Goal: Information Seeking & Learning: Learn about a topic

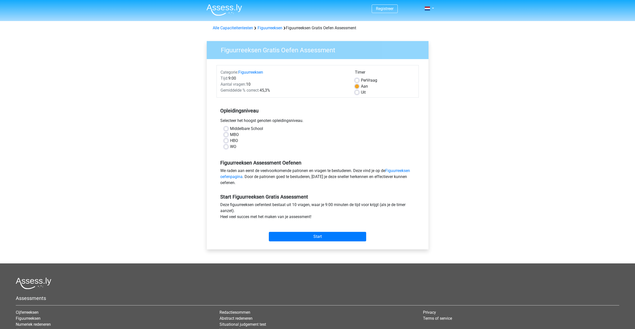
click at [230, 148] on label "WO" at bounding box center [233, 147] width 6 height 6
click at [226, 148] on input "WO" at bounding box center [226, 146] width 4 height 5
radio input "true"
click at [315, 240] on input "Start" at bounding box center [317, 237] width 97 height 10
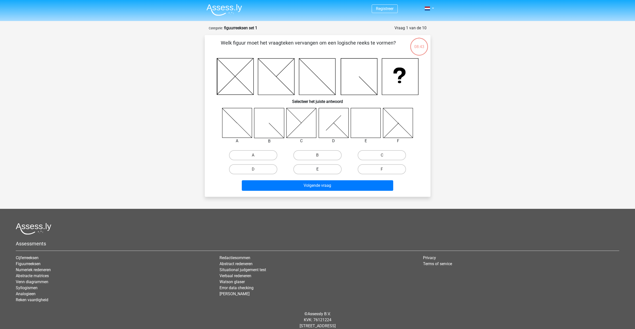
click at [322, 171] on label "E" at bounding box center [317, 169] width 48 height 10
click at [321, 171] on input "E" at bounding box center [318, 170] width 3 height 3
radio input "true"
click at [325, 182] on button "Volgende vraag" at bounding box center [317, 185] width 151 height 11
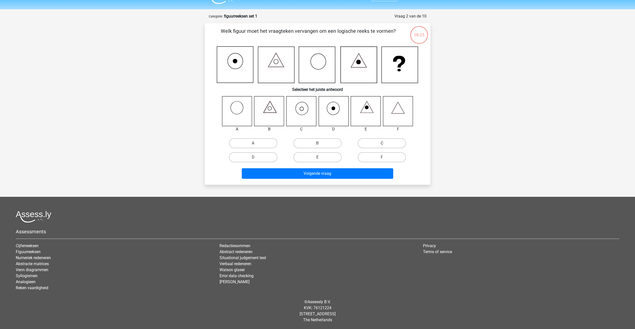
click at [375, 141] on label "C" at bounding box center [382, 143] width 48 height 10
click at [382, 143] on input "C" at bounding box center [383, 144] width 3 height 3
radio input "true"
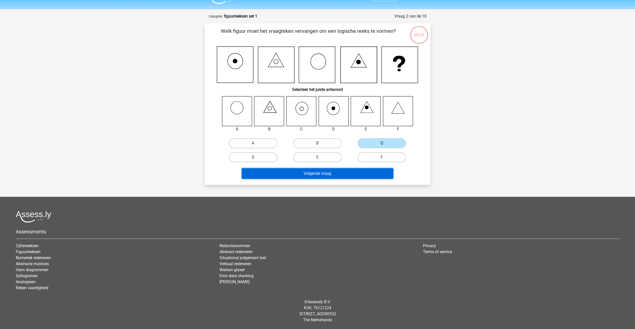
click at [358, 172] on button "Volgende vraag" at bounding box center [317, 173] width 151 height 11
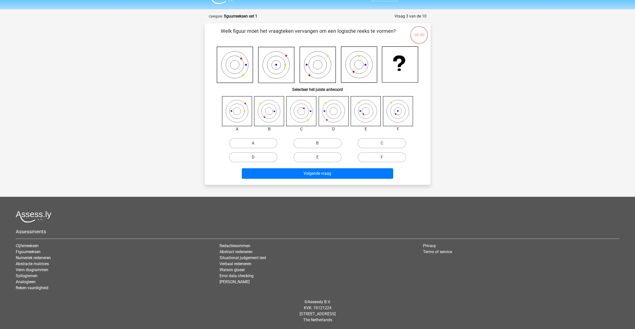
click at [258, 157] on label "D" at bounding box center [253, 157] width 48 height 10
click at [256, 157] on input "D" at bounding box center [254, 158] width 3 height 3
radio input "true"
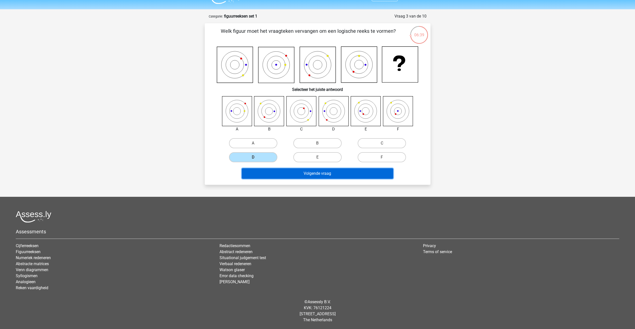
click at [310, 177] on button "Volgende vraag" at bounding box center [317, 173] width 151 height 11
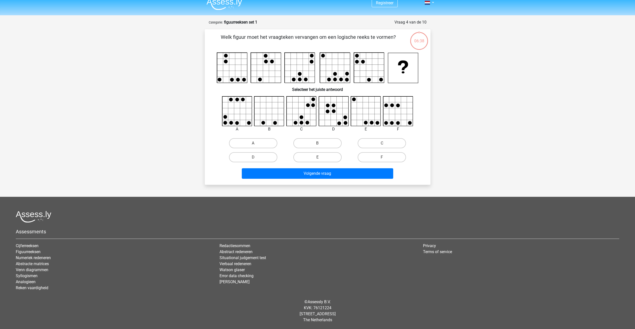
scroll to position [6, 0]
click at [261, 158] on label "D" at bounding box center [253, 157] width 48 height 10
click at [256, 158] on input "D" at bounding box center [254, 158] width 3 height 3
radio input "true"
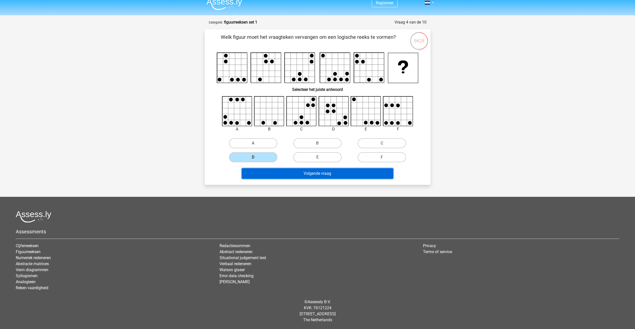
click at [306, 177] on button "Volgende vraag" at bounding box center [317, 173] width 151 height 11
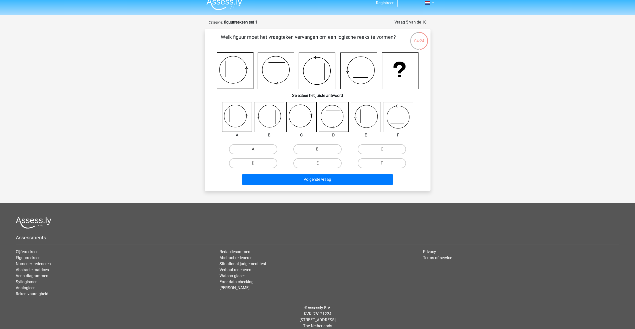
scroll to position [12, 0]
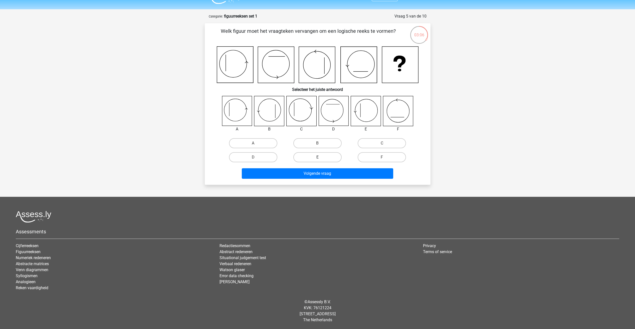
click at [321, 159] on label "E" at bounding box center [317, 157] width 48 height 10
click at [321, 159] on input "E" at bounding box center [318, 158] width 3 height 3
radio input "true"
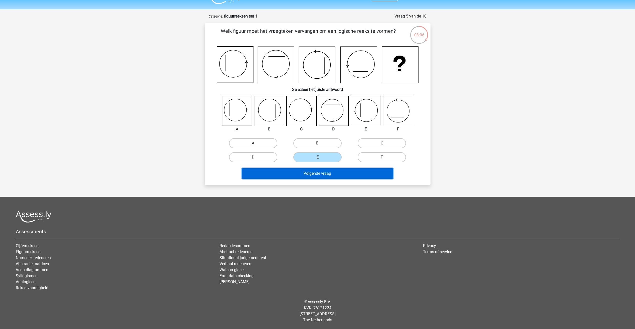
click at [326, 174] on button "Volgende vraag" at bounding box center [317, 173] width 151 height 11
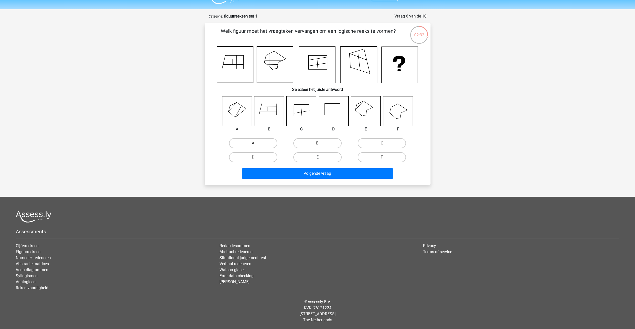
click at [322, 157] on label "E" at bounding box center [317, 157] width 48 height 10
click at [321, 157] on input "E" at bounding box center [318, 158] width 3 height 3
radio input "true"
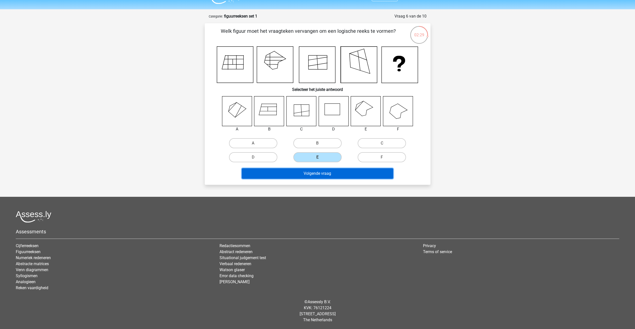
click at [326, 175] on button "Volgende vraag" at bounding box center [317, 173] width 151 height 11
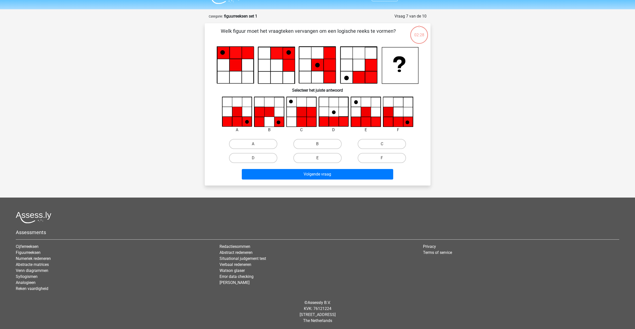
scroll to position [13, 0]
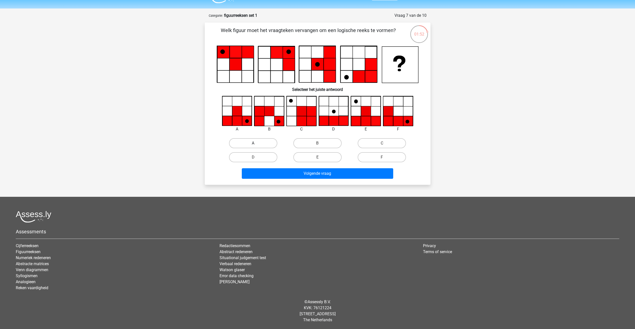
click at [258, 145] on label "A" at bounding box center [253, 143] width 48 height 10
click at [256, 145] on input "A" at bounding box center [254, 144] width 3 height 3
radio input "true"
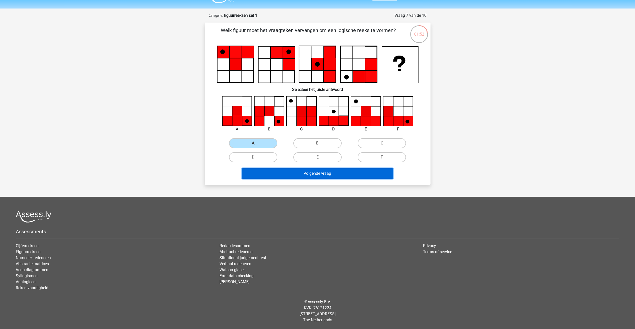
click at [304, 176] on button "Volgende vraag" at bounding box center [317, 173] width 151 height 11
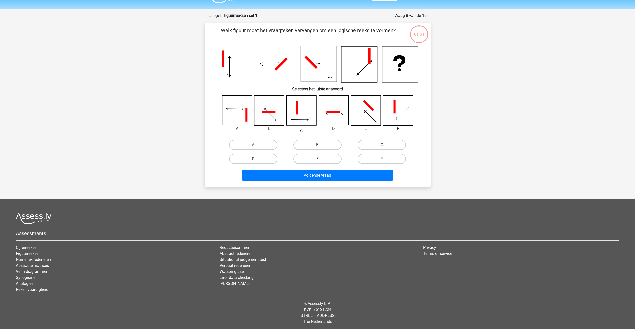
scroll to position [14, 0]
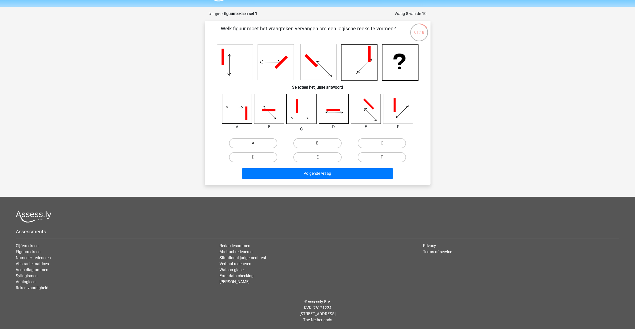
click at [317, 156] on label "E" at bounding box center [317, 157] width 48 height 10
click at [317, 157] on input "E" at bounding box center [318, 158] width 3 height 3
radio input "true"
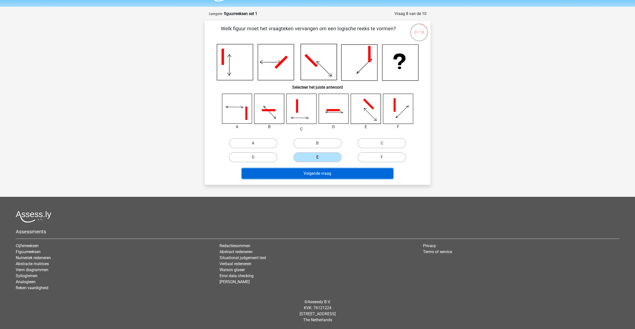
click at [324, 176] on button "Volgende vraag" at bounding box center [317, 173] width 151 height 11
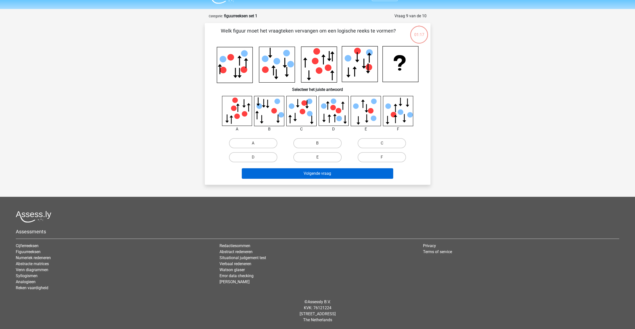
scroll to position [12, 0]
click at [331, 141] on label "B" at bounding box center [317, 143] width 48 height 10
click at [321, 143] on input "B" at bounding box center [318, 144] width 3 height 3
radio input "true"
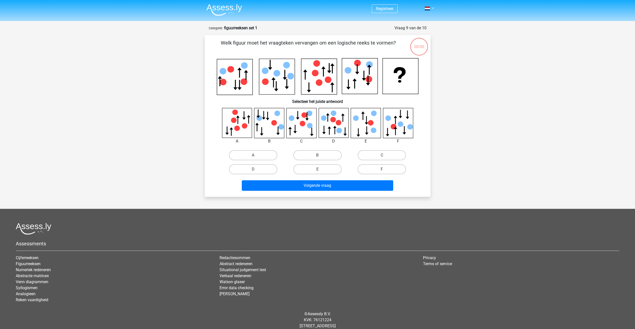
scroll to position [12, 0]
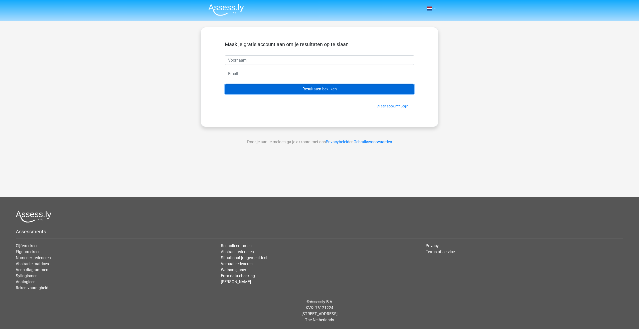
click at [332, 93] on input "Resultaten bekijken" at bounding box center [319, 89] width 189 height 10
type input "marleen"
type input "marleen@husken-depauw.co"
type input "marleen"
click at [283, 90] on input "Resultaten bekijken" at bounding box center [319, 89] width 189 height 10
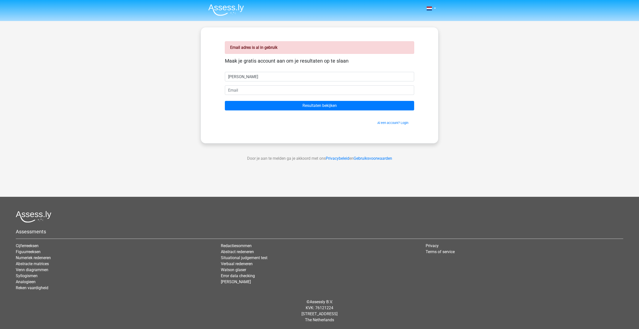
type input "[PERSON_NAME]"
click at [303, 87] on input "email" at bounding box center [319, 90] width 189 height 10
type input "[EMAIL_ADDRESS][DOMAIN_NAME]"
drag, startPoint x: 265, startPoint y: 76, endPoint x: 223, endPoint y: 72, distance: 42.0
click at [223, 72] on div "[PERSON_NAME]" at bounding box center [319, 77] width 197 height 10
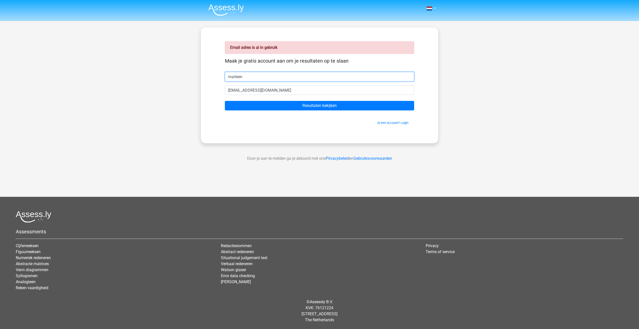
type input "marleen"
click at [337, 90] on input "[EMAIL_ADDRESS][DOMAIN_NAME]" at bounding box center [319, 90] width 189 height 10
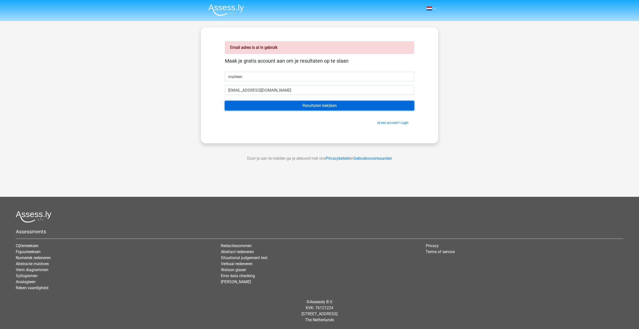
click at [335, 108] on input "Resultaten bekijken" at bounding box center [319, 106] width 189 height 10
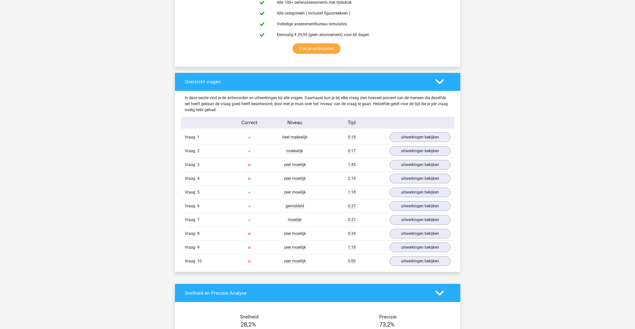
scroll to position [325, 0]
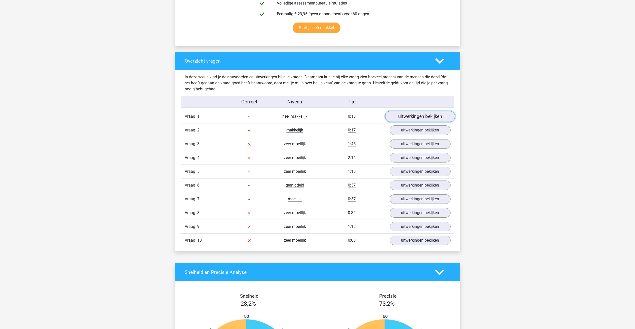
click at [425, 115] on link "uitwerkingen bekijken" at bounding box center [420, 116] width 70 height 11
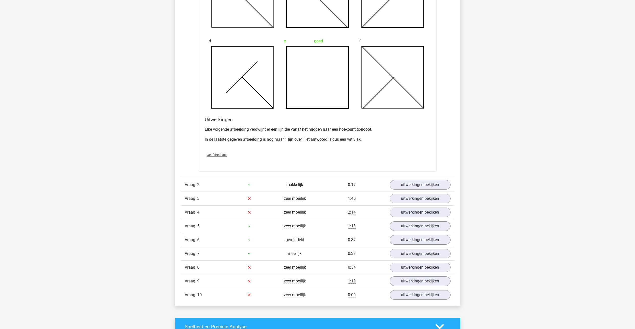
scroll to position [575, 0]
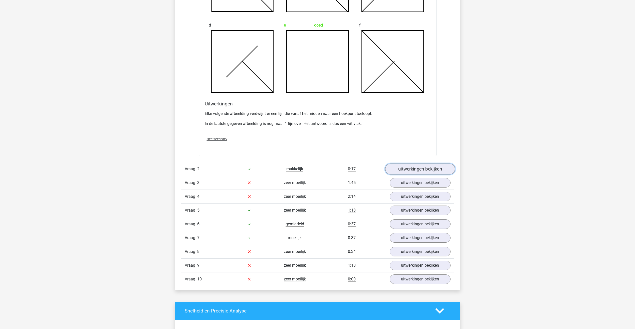
click at [419, 168] on link "uitwerkingen bekijken" at bounding box center [420, 168] width 70 height 11
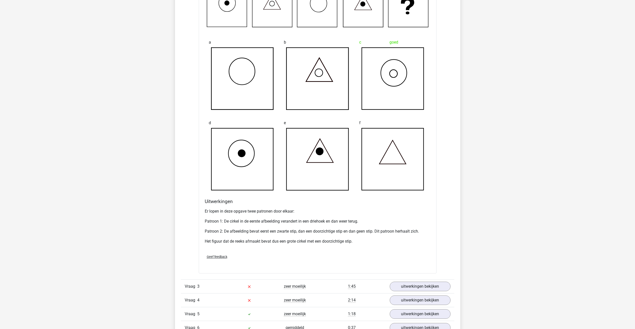
scroll to position [826, 0]
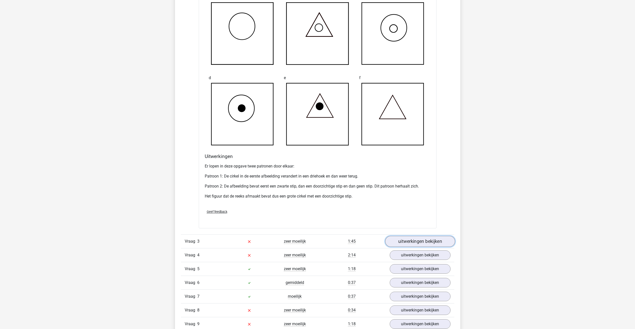
click at [428, 244] on link "uitwerkingen bekijken" at bounding box center [420, 241] width 70 height 11
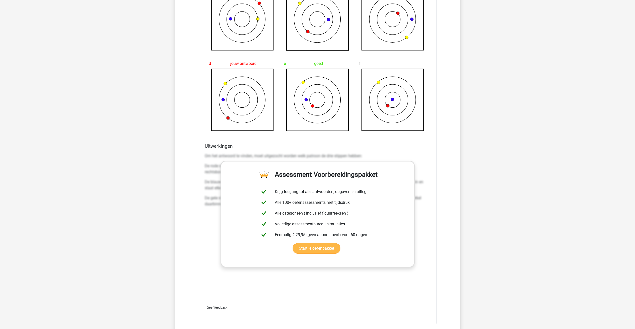
scroll to position [1276, 0]
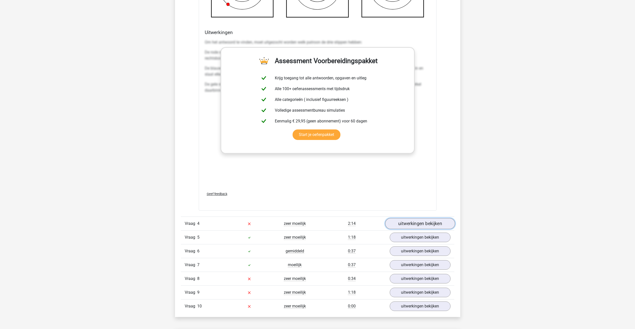
click at [410, 224] on link "uitwerkingen bekijken" at bounding box center [420, 223] width 70 height 11
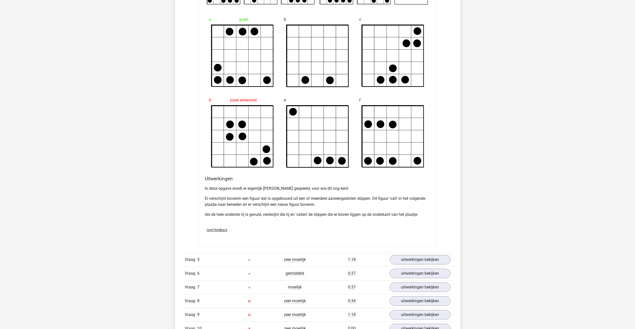
scroll to position [1601, 0]
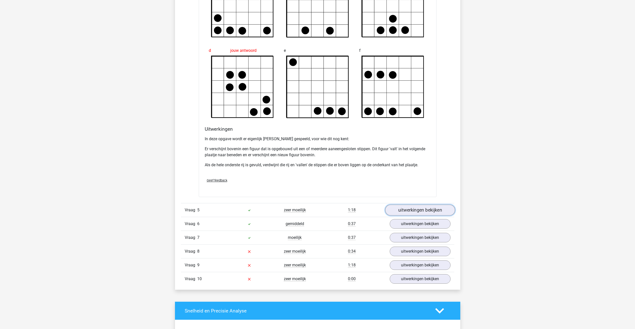
click at [416, 212] on link "uitwerkingen bekijken" at bounding box center [420, 210] width 70 height 11
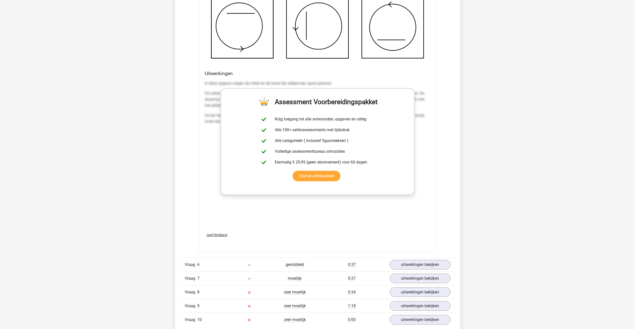
scroll to position [2002, 0]
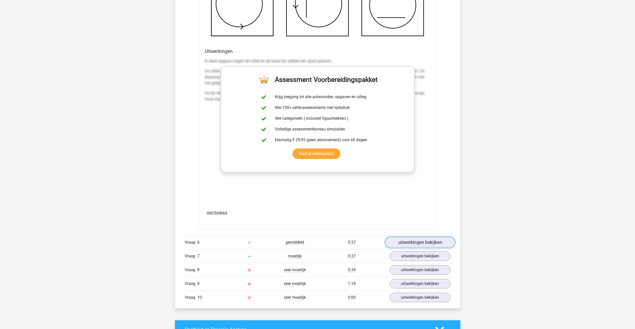
click at [419, 243] on link "uitwerkingen bekijken" at bounding box center [420, 242] width 70 height 11
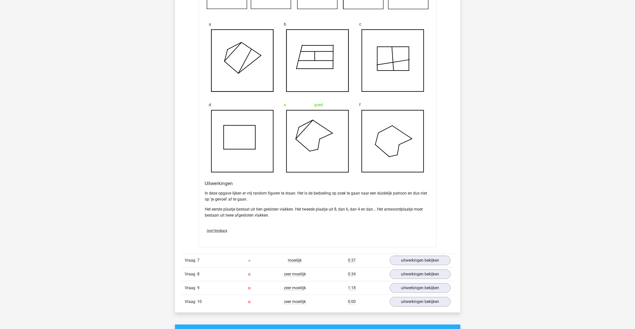
scroll to position [2327, 0]
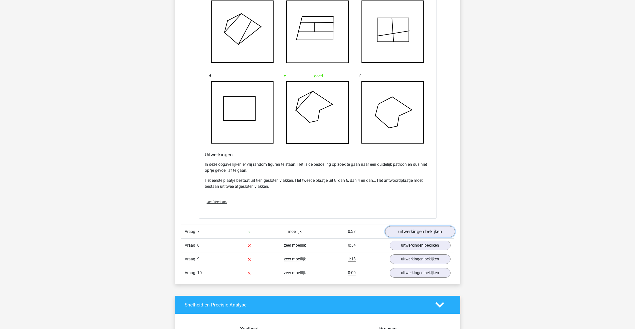
click at [425, 233] on link "uitwerkingen bekijken" at bounding box center [420, 231] width 70 height 11
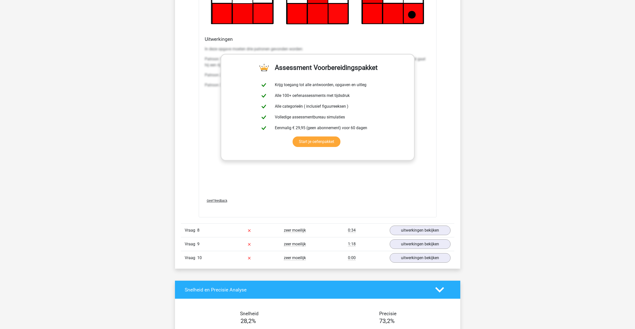
scroll to position [2777, 0]
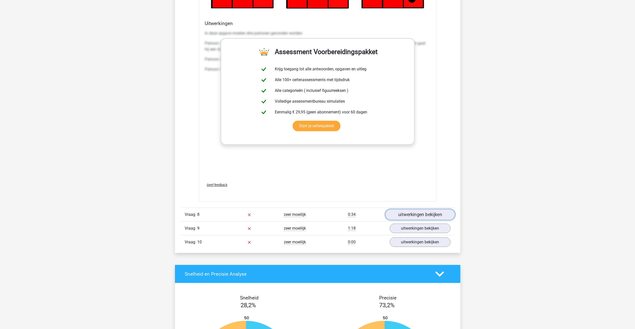
click at [433, 215] on link "uitwerkingen bekijken" at bounding box center [420, 214] width 70 height 11
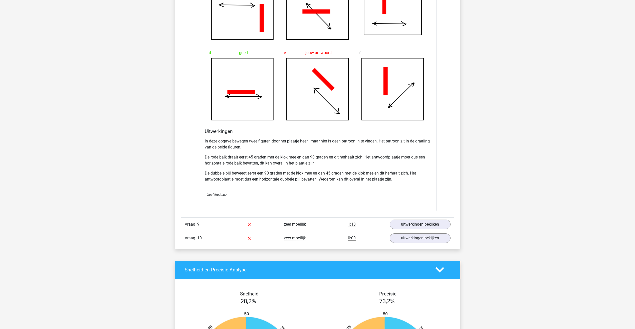
scroll to position [3102, 0]
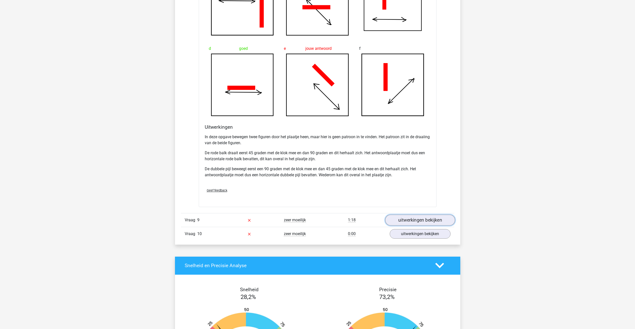
click at [428, 221] on link "uitwerkingen bekijken" at bounding box center [420, 219] width 70 height 11
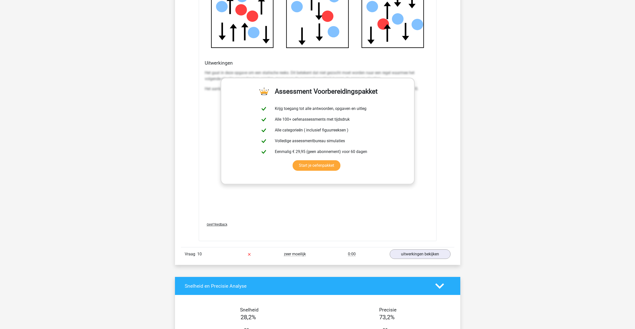
scroll to position [3503, 0]
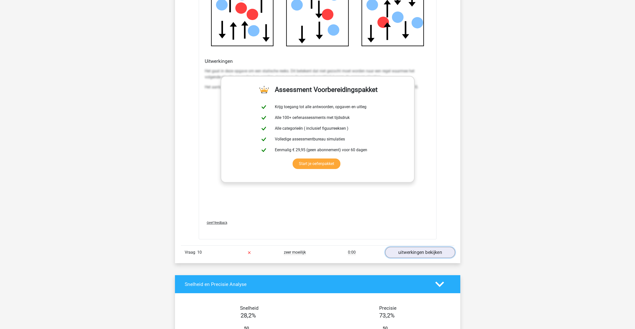
click at [419, 253] on link "uitwerkingen bekijken" at bounding box center [420, 252] width 70 height 11
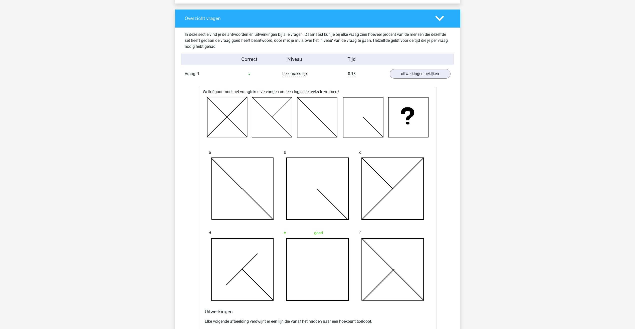
scroll to position [0, 0]
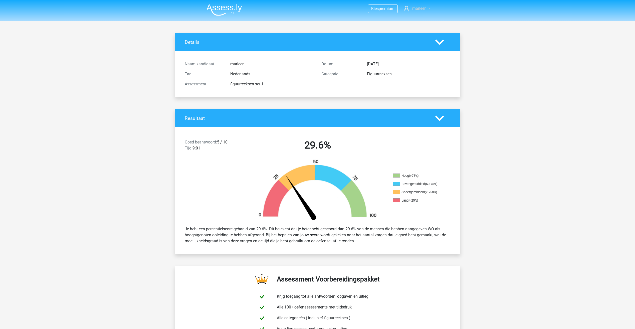
click at [429, 9] on link "marleen" at bounding box center [417, 9] width 31 height 6
click at [240, 9] on img at bounding box center [224, 10] width 36 height 12
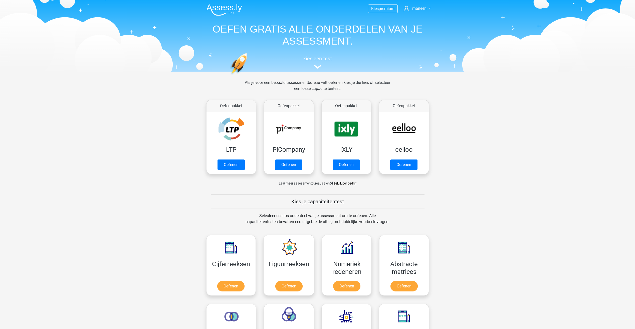
scroll to position [100, 0]
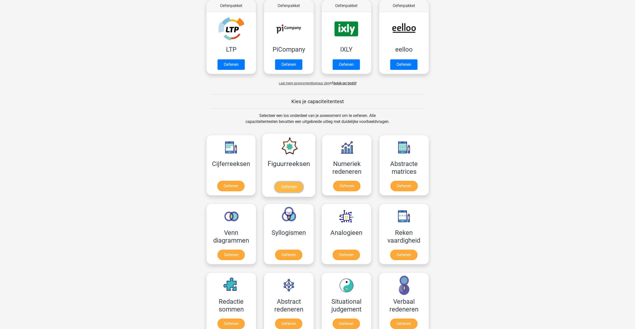
click at [287, 187] on link "Oefenen" at bounding box center [288, 186] width 29 height 11
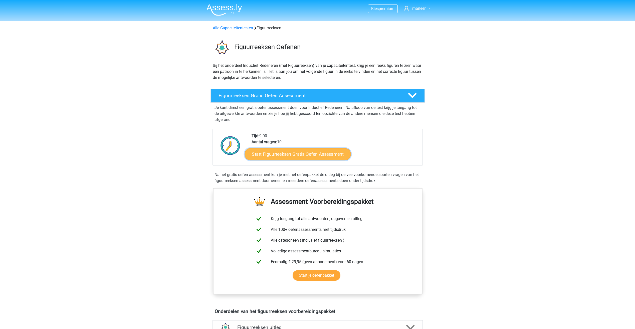
click at [298, 154] on link "Start Figuurreeksen Gratis Oefen Assessment" at bounding box center [297, 154] width 106 height 12
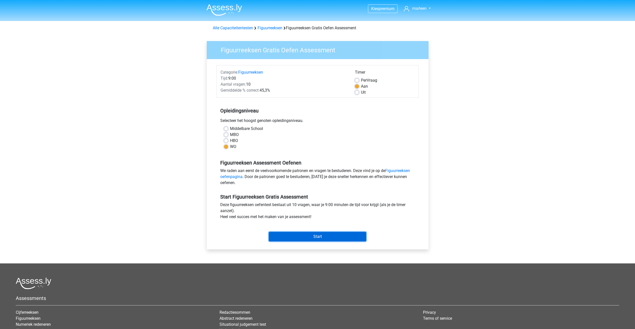
click at [324, 238] on input "Start" at bounding box center [317, 237] width 97 height 10
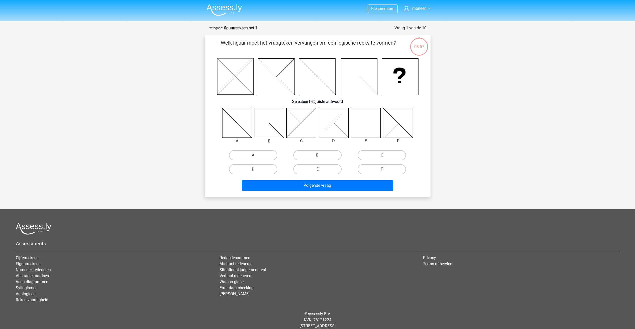
click at [328, 170] on label "E" at bounding box center [317, 169] width 48 height 10
click at [321, 170] on input "E" at bounding box center [318, 170] width 3 height 3
radio input "true"
click at [332, 187] on button "Volgende vraag" at bounding box center [317, 185] width 151 height 11
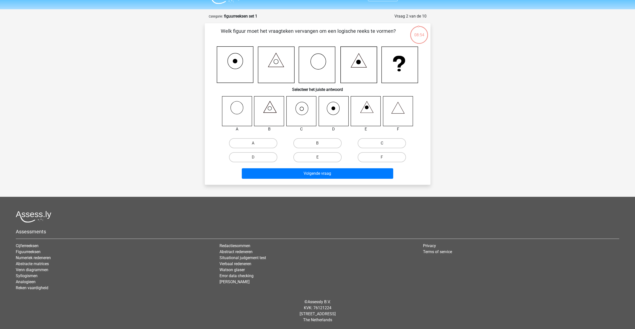
click at [377, 143] on label "C" at bounding box center [382, 143] width 48 height 10
click at [382, 143] on input "C" at bounding box center [383, 144] width 3 height 3
radio input "true"
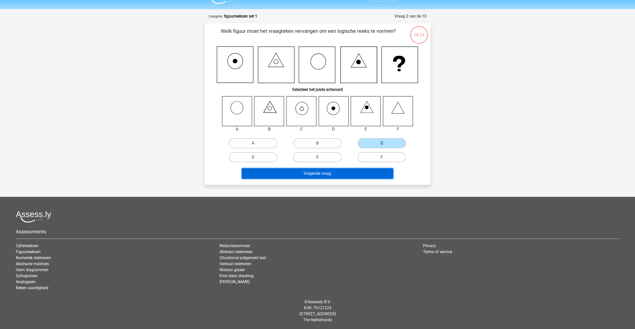
click at [363, 172] on button "Volgende vraag" at bounding box center [317, 173] width 151 height 11
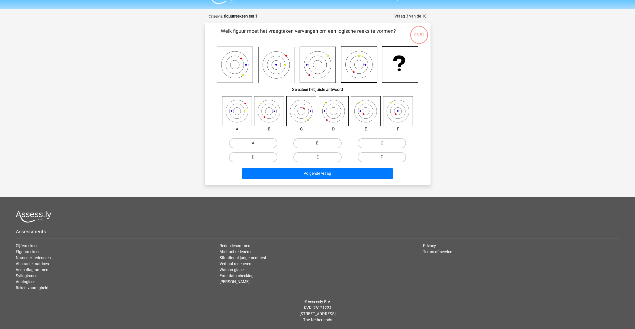
click at [313, 156] on label "E" at bounding box center [317, 157] width 48 height 10
click at [317, 157] on input "E" at bounding box center [318, 158] width 3 height 3
radio input "true"
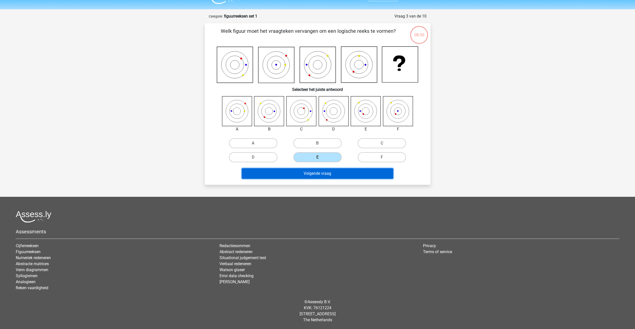
click at [320, 172] on button "Volgende vraag" at bounding box center [317, 173] width 151 height 11
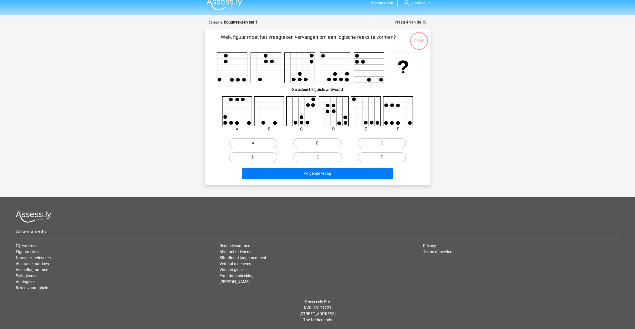
scroll to position [6, 0]
click at [248, 143] on label "A" at bounding box center [253, 143] width 48 height 10
click at [253, 143] on input "A" at bounding box center [254, 144] width 3 height 3
radio input "true"
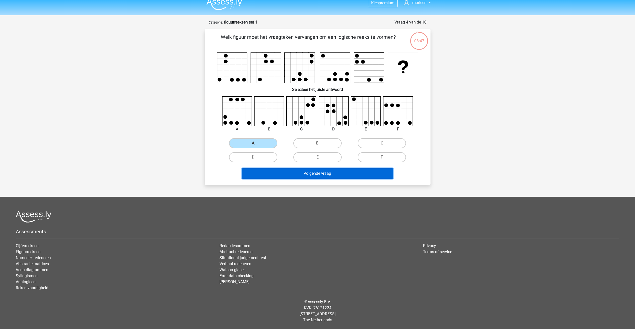
click at [310, 176] on button "Volgende vraag" at bounding box center [317, 173] width 151 height 11
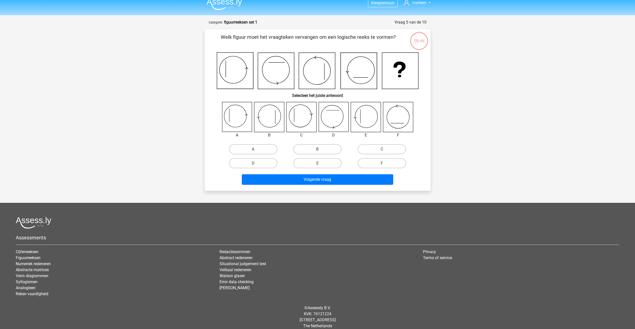
scroll to position [12, 0]
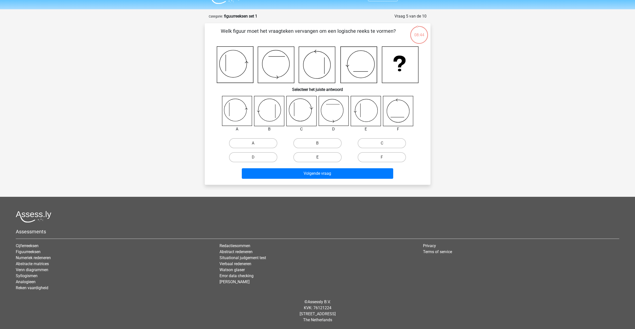
click at [323, 157] on label "E" at bounding box center [317, 157] width 48 height 10
click at [321, 157] on input "E" at bounding box center [318, 158] width 3 height 3
radio input "true"
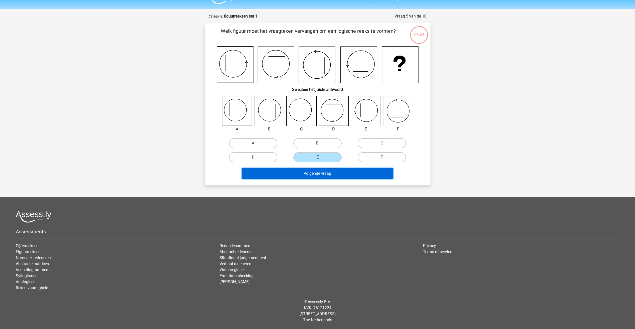
click at [323, 174] on button "Volgende vraag" at bounding box center [317, 173] width 151 height 11
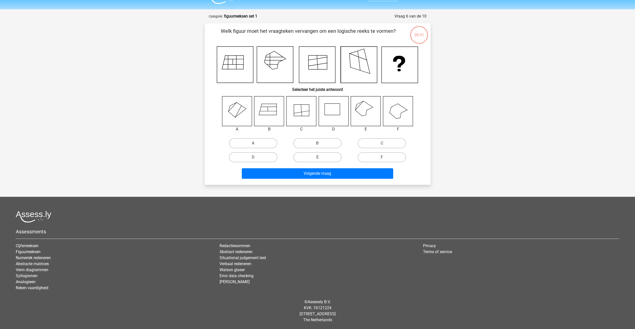
click at [325, 160] on label "E" at bounding box center [317, 157] width 48 height 10
click at [321, 160] on input "E" at bounding box center [318, 158] width 3 height 3
radio input "true"
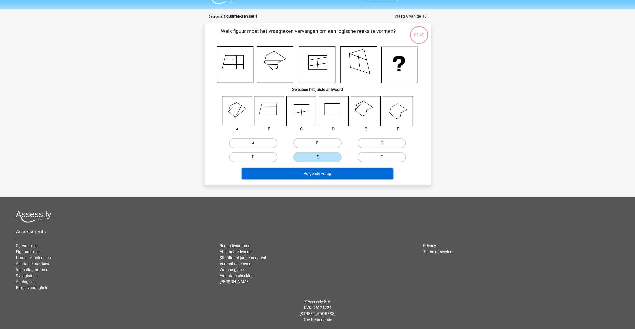
click at [325, 175] on button "Volgende vraag" at bounding box center [317, 173] width 151 height 11
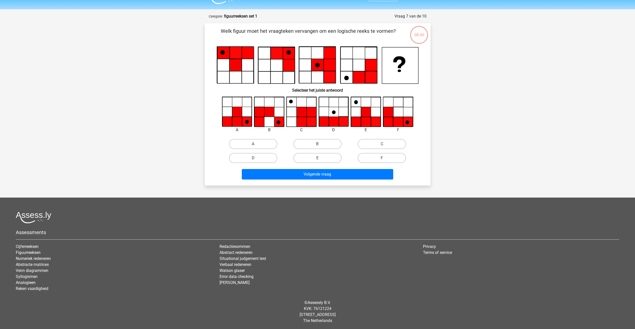
scroll to position [13, 0]
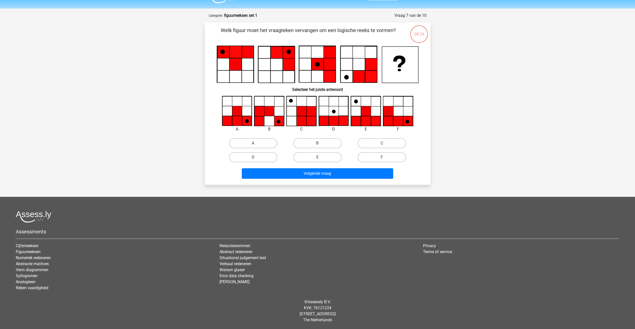
drag, startPoint x: 259, startPoint y: 144, endPoint x: 262, endPoint y: 152, distance: 9.0
click at [259, 146] on label "A" at bounding box center [253, 143] width 48 height 10
click at [256, 146] on input "A" at bounding box center [254, 144] width 3 height 3
radio input "true"
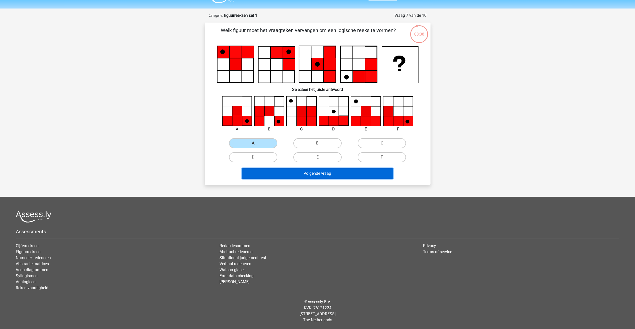
click at [291, 175] on button "Volgende vraag" at bounding box center [317, 173] width 151 height 11
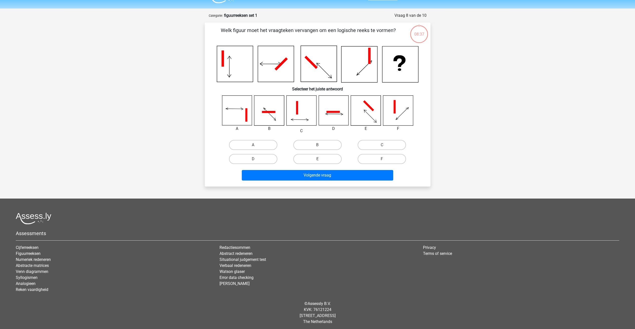
scroll to position [14, 0]
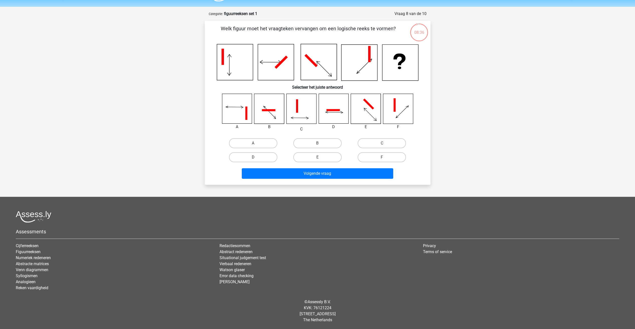
click at [267, 157] on label "D" at bounding box center [253, 157] width 48 height 10
click at [256, 157] on input "D" at bounding box center [254, 158] width 3 height 3
radio input "true"
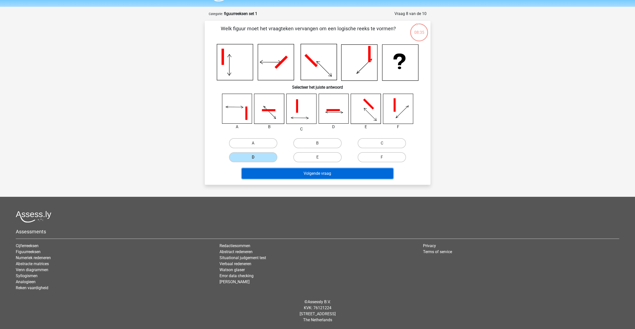
click at [296, 175] on button "Volgende vraag" at bounding box center [317, 173] width 151 height 11
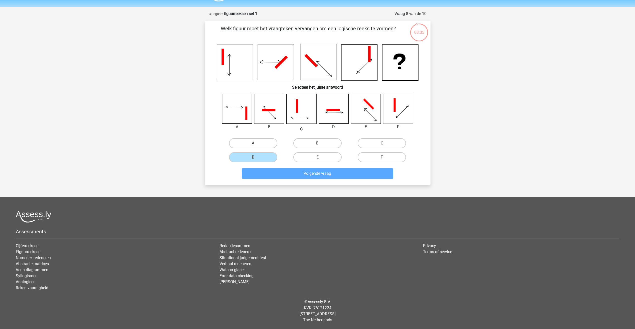
scroll to position [12, 0]
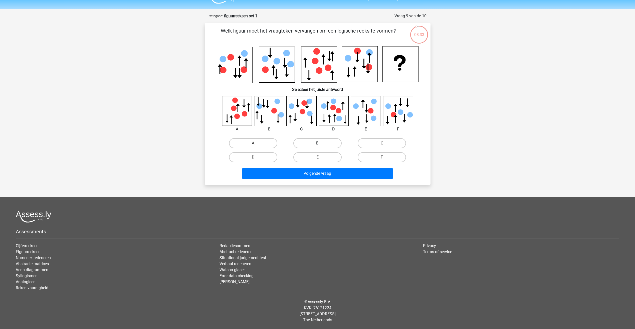
click at [314, 145] on label "B" at bounding box center [317, 143] width 48 height 10
click at [317, 145] on input "B" at bounding box center [318, 144] width 3 height 3
radio input "true"
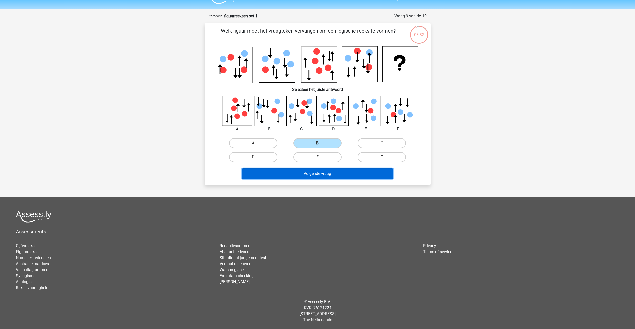
click at [314, 175] on button "Volgende vraag" at bounding box center [317, 173] width 151 height 11
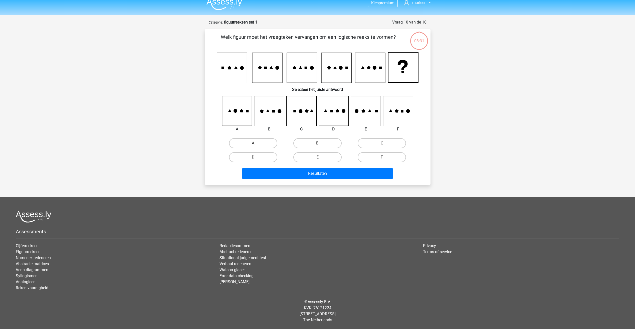
scroll to position [6, 0]
click at [263, 145] on label "A" at bounding box center [253, 143] width 48 height 10
click at [256, 145] on input "A" at bounding box center [254, 144] width 3 height 3
radio input "true"
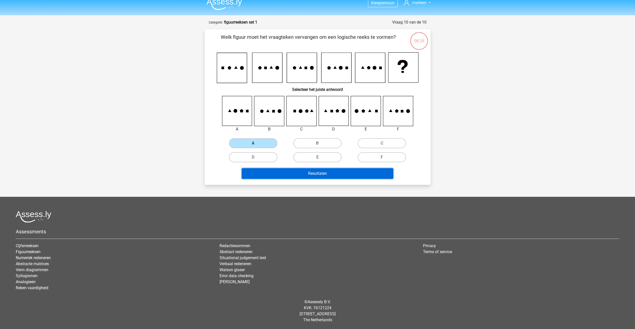
click at [309, 175] on button "Resultaten" at bounding box center [317, 173] width 151 height 11
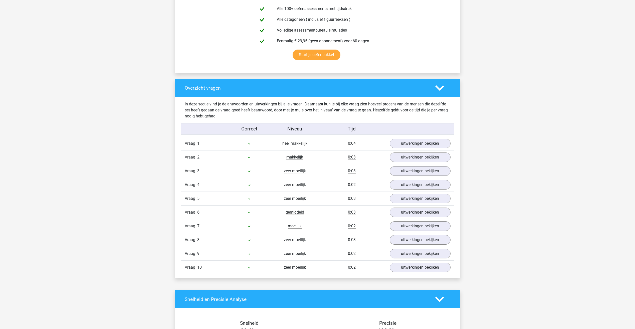
scroll to position [300, 0]
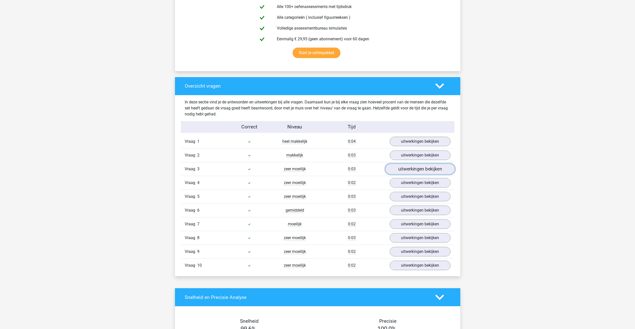
click at [413, 170] on link "uitwerkingen bekijken" at bounding box center [420, 169] width 70 height 11
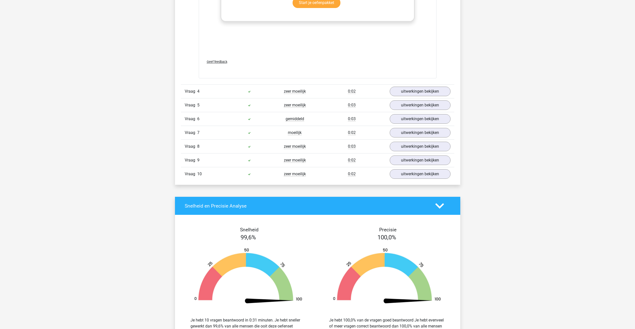
scroll to position [826, 0]
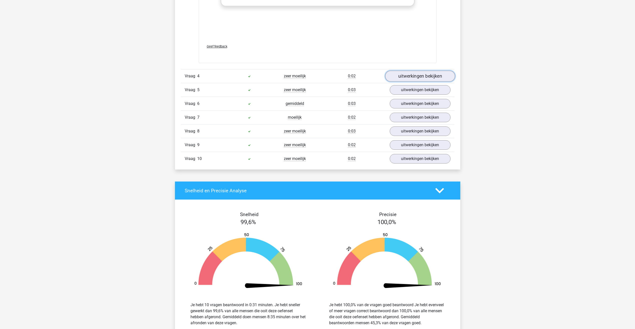
click at [425, 75] on link "uitwerkingen bekijken" at bounding box center [420, 76] width 70 height 11
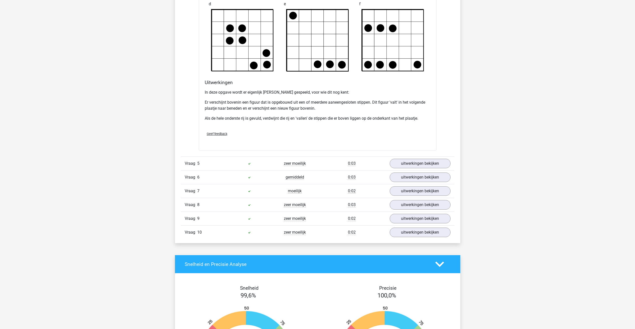
scroll to position [1051, 0]
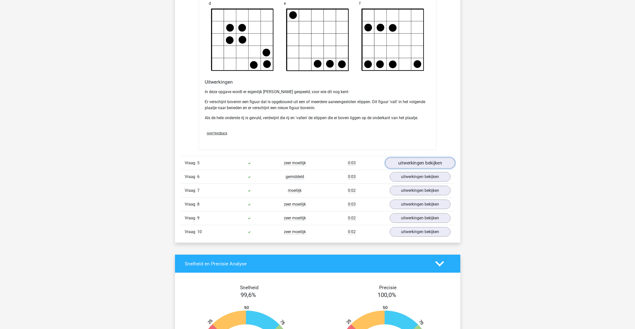
click at [417, 163] on link "uitwerkingen bekijken" at bounding box center [420, 162] width 70 height 11
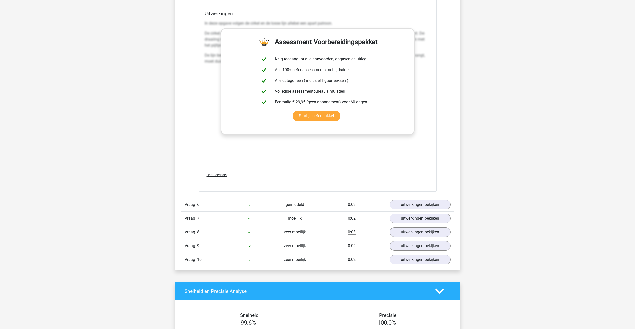
scroll to position [1476, 0]
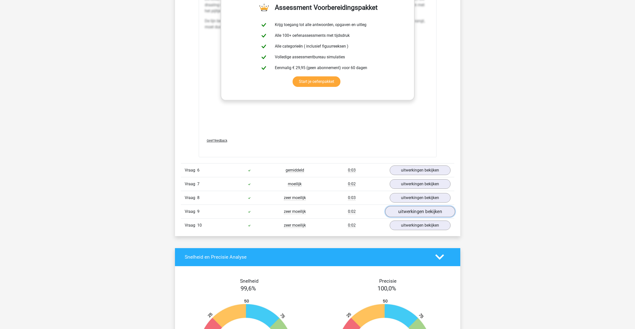
click at [418, 208] on link "uitwerkingen bekijken" at bounding box center [420, 211] width 70 height 11
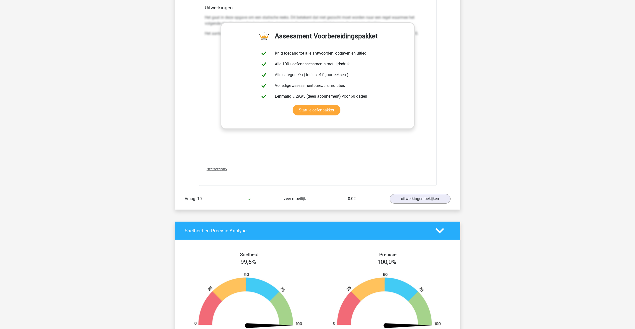
scroll to position [1977, 0]
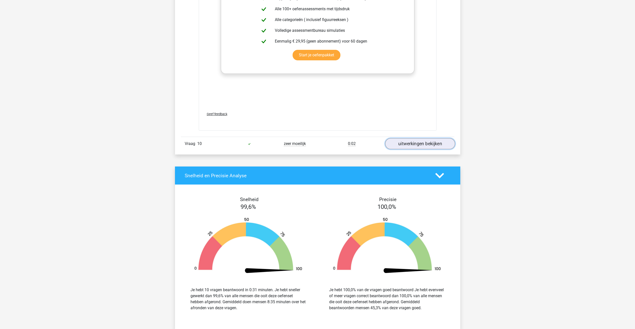
click at [432, 145] on link "uitwerkingen bekijken" at bounding box center [420, 143] width 70 height 11
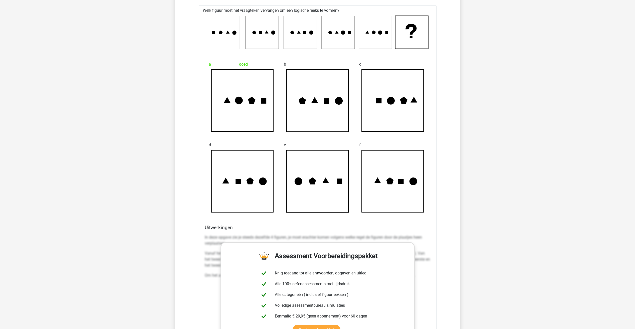
scroll to position [2227, 0]
